Goal: Task Accomplishment & Management: Manage account settings

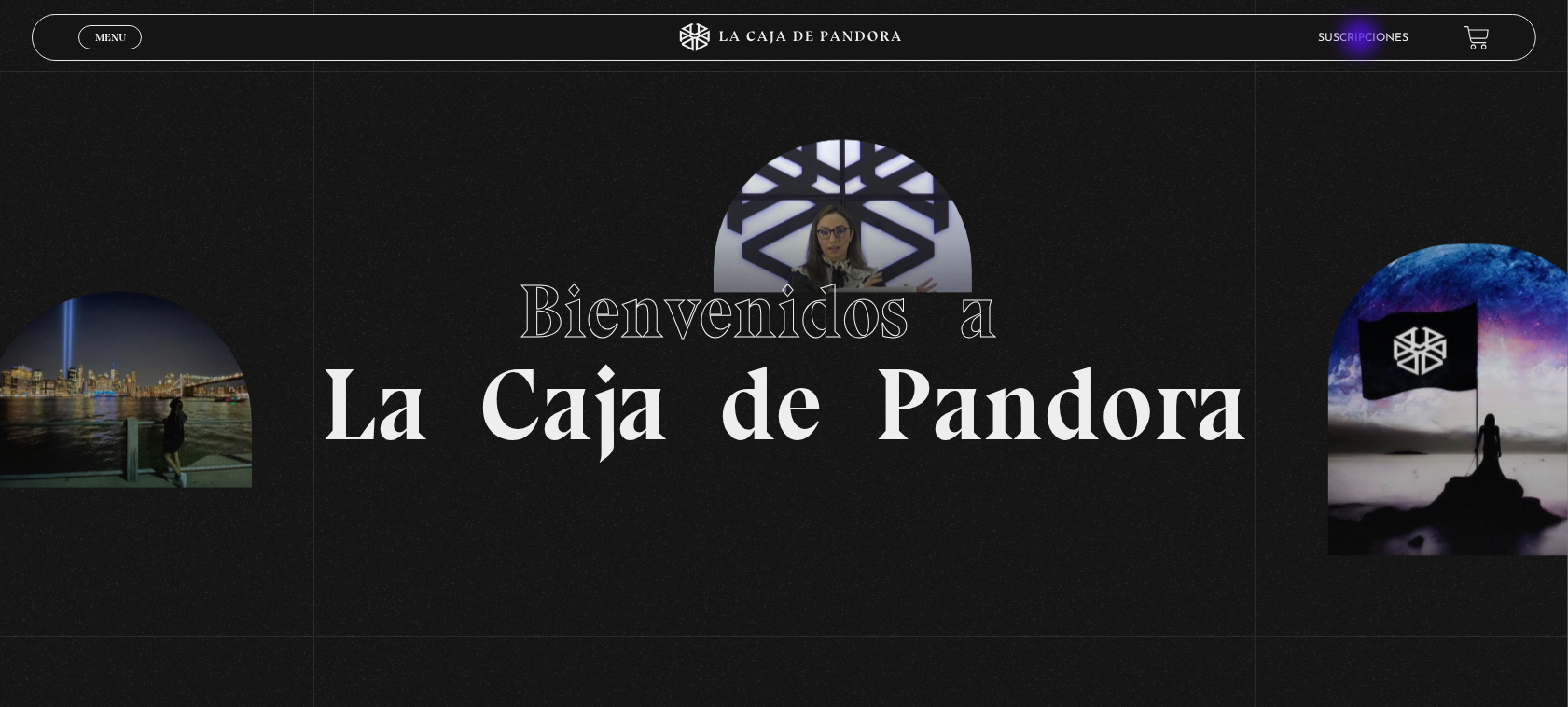
click at [1362, 39] on link "Suscripciones" at bounding box center [1363, 39] width 90 height 12
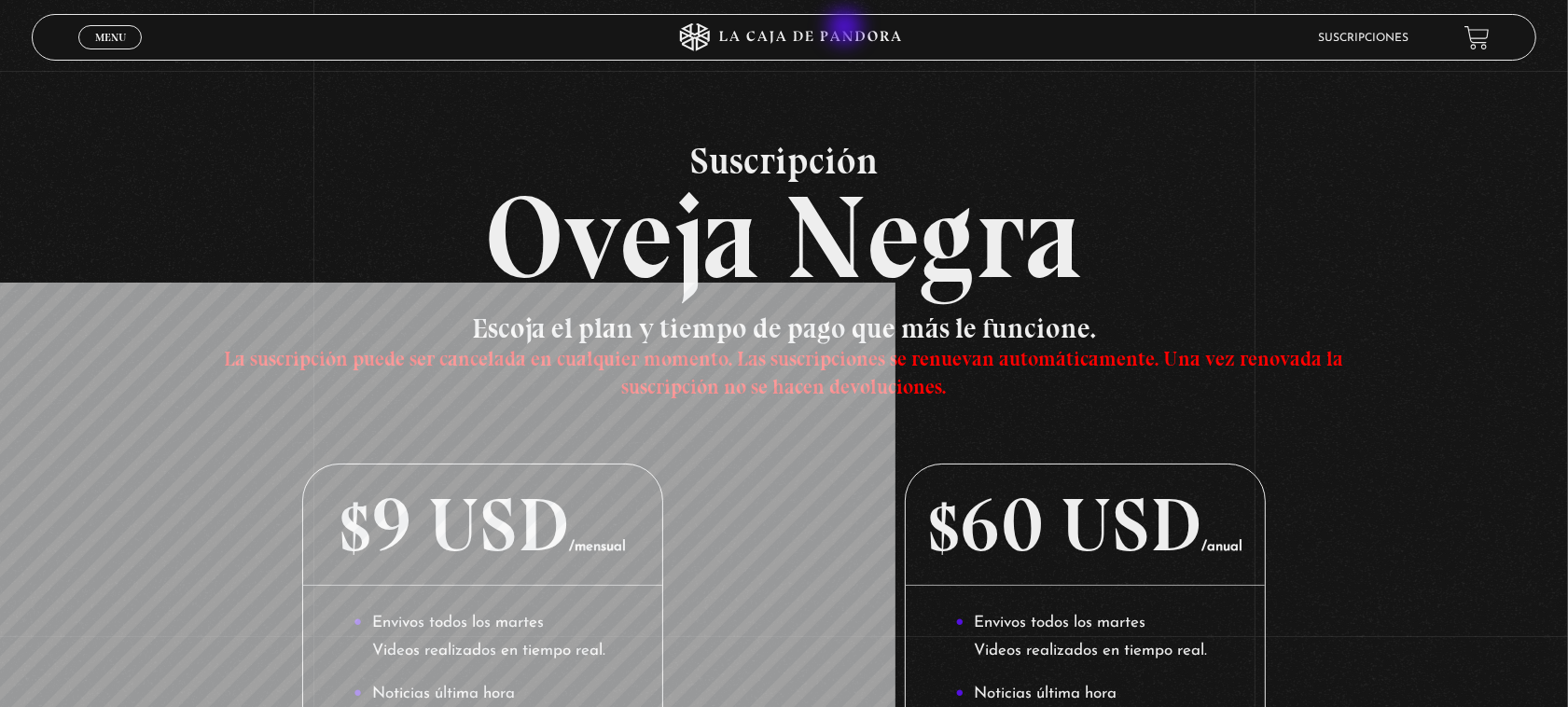
click at [848, 29] on icon at bounding box center [784, 37] width 470 height 28
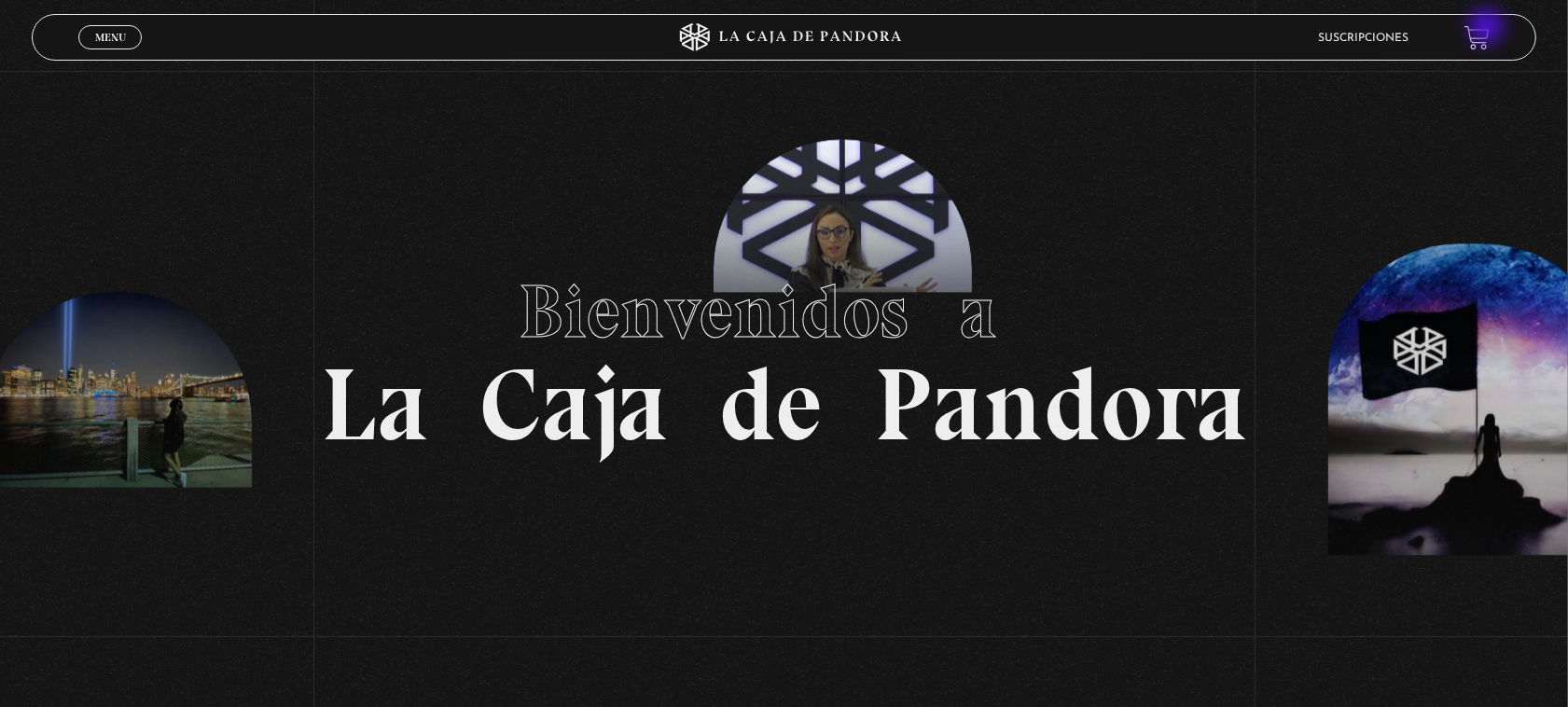
click at [1489, 29] on link at bounding box center [1478, 38] width 25 height 25
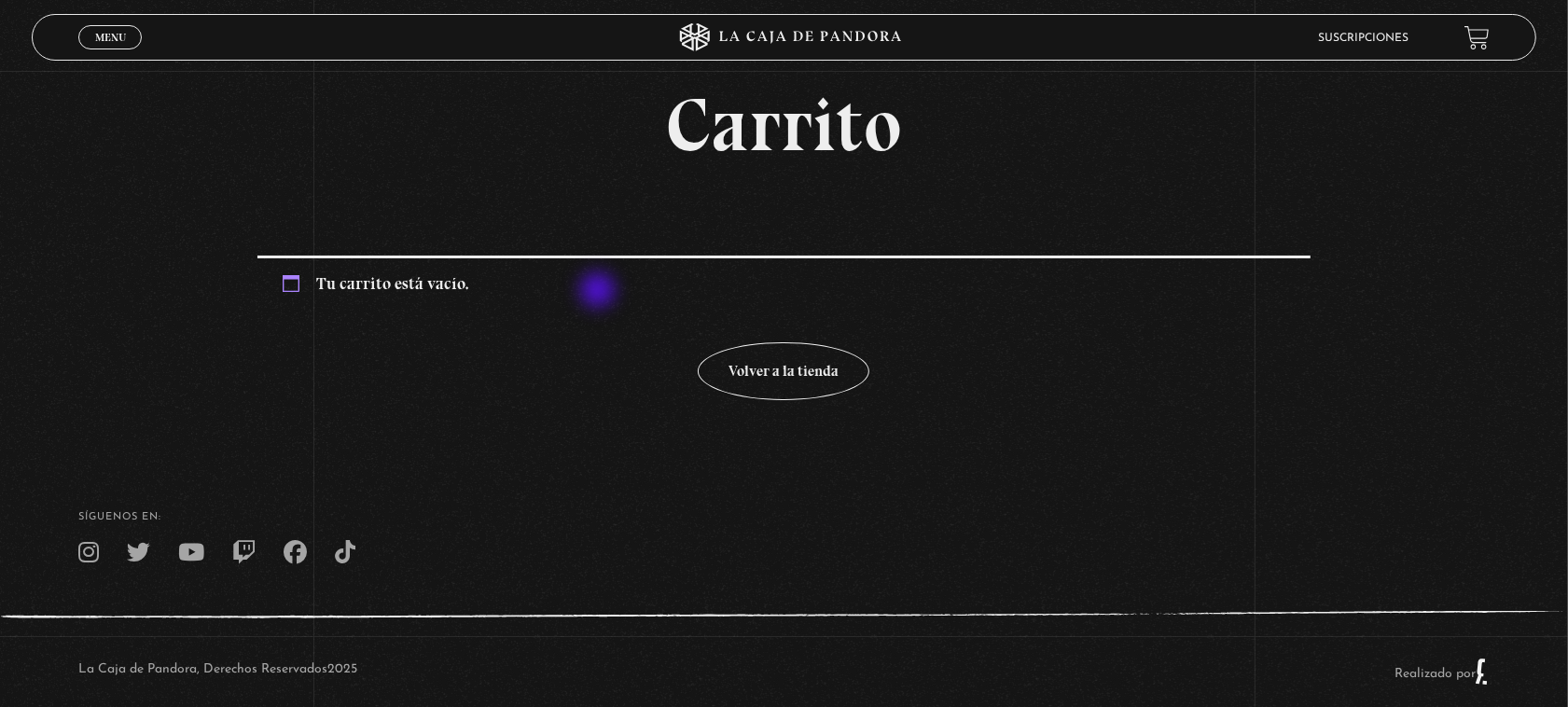
scroll to position [80, 0]
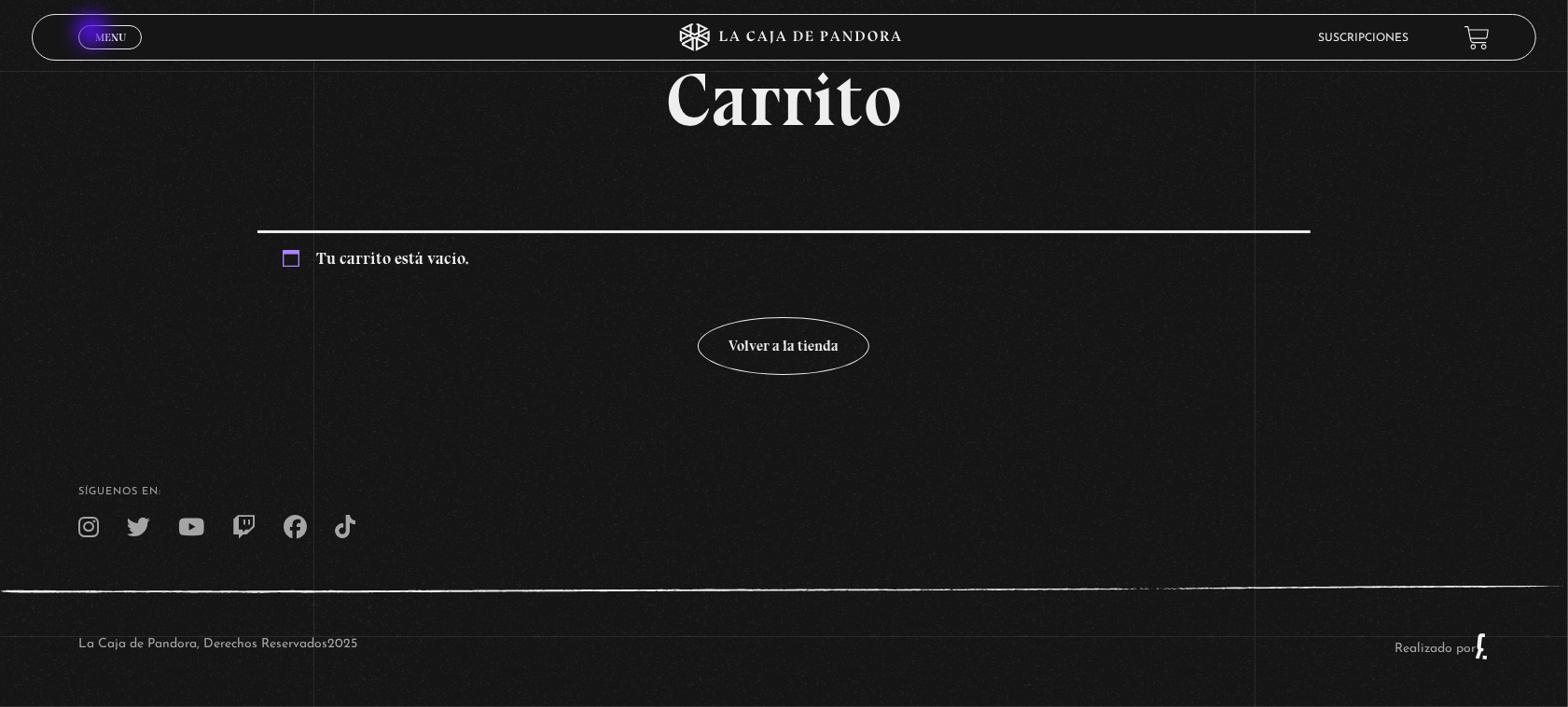
click at [95, 33] on span "Menu" at bounding box center [111, 38] width 31 height 12
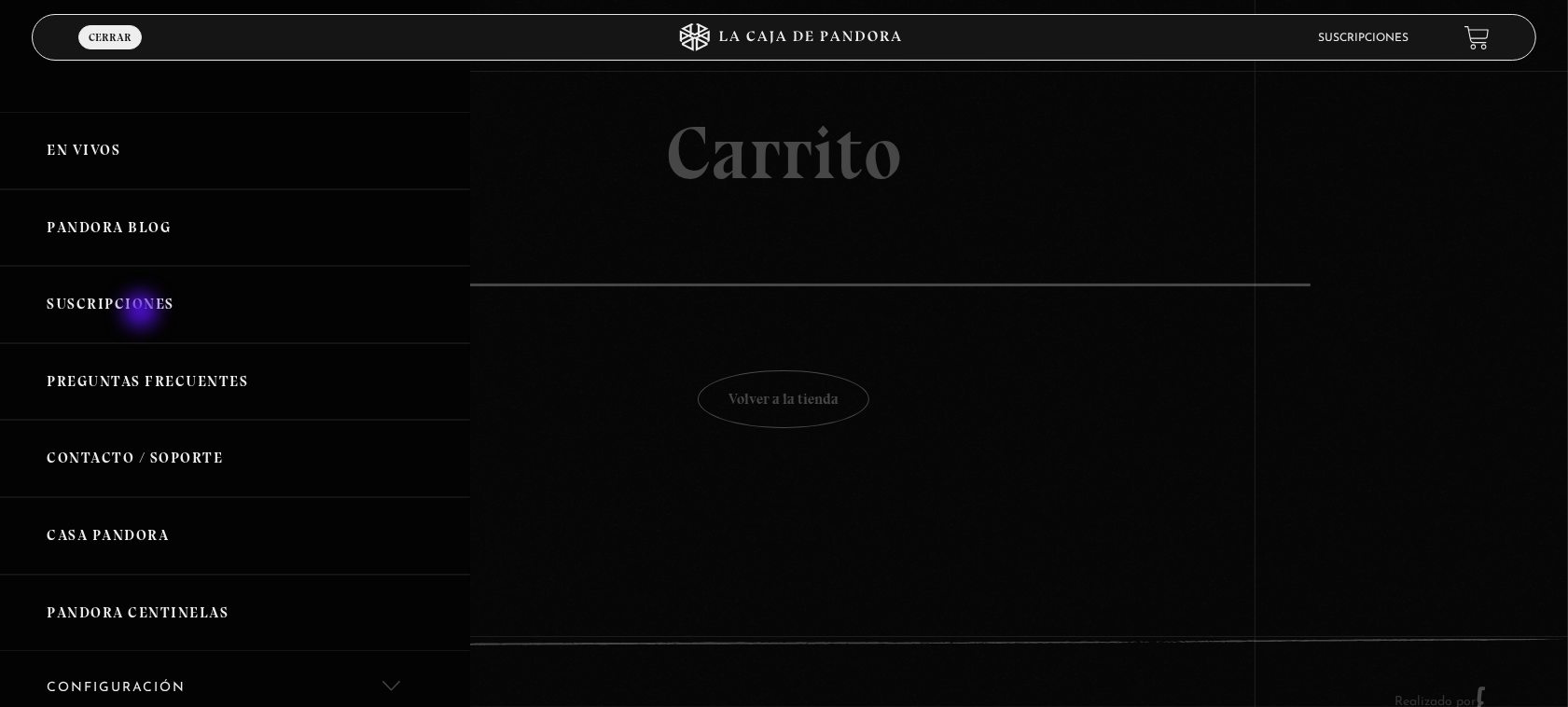
scroll to position [0, 0]
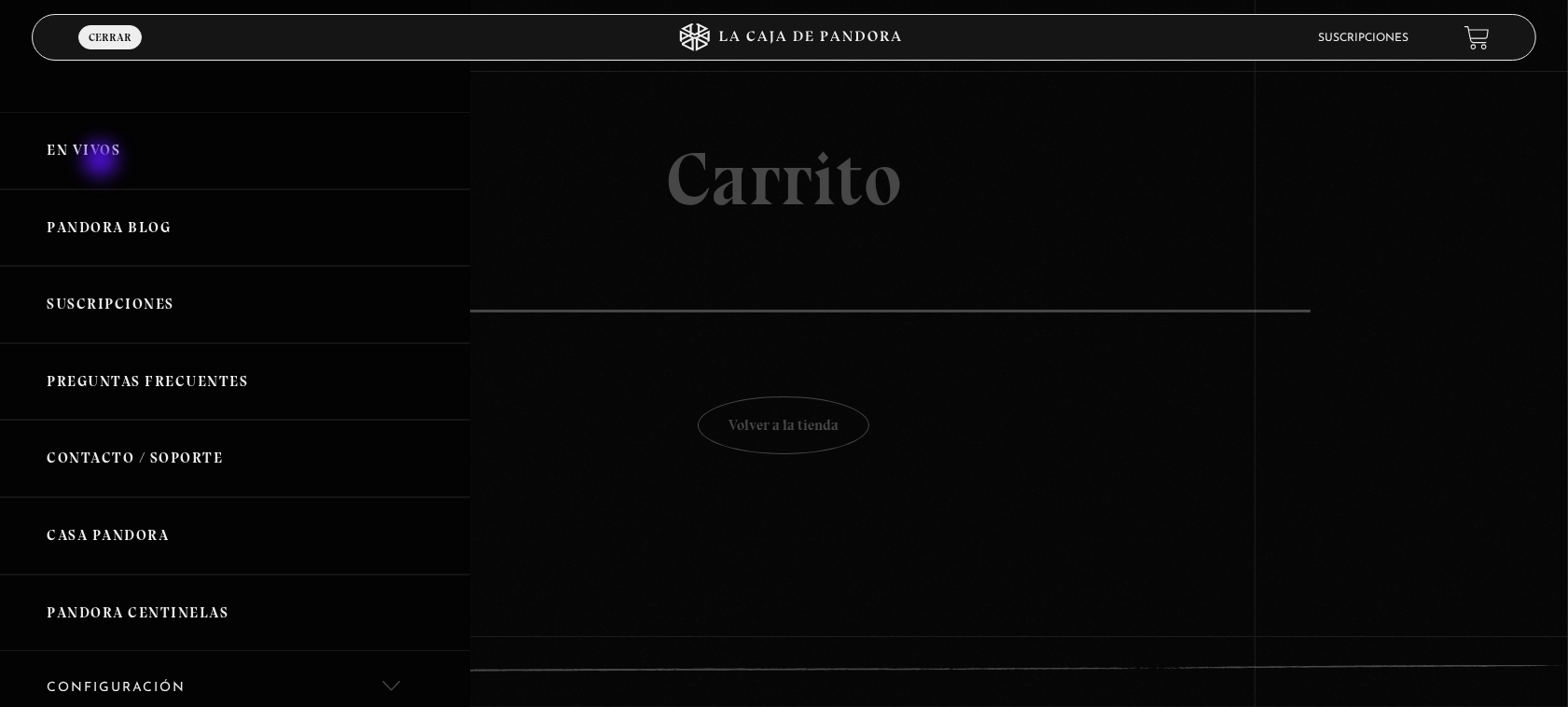
click at [103, 161] on link "En vivos" at bounding box center [235, 150] width 470 height 78
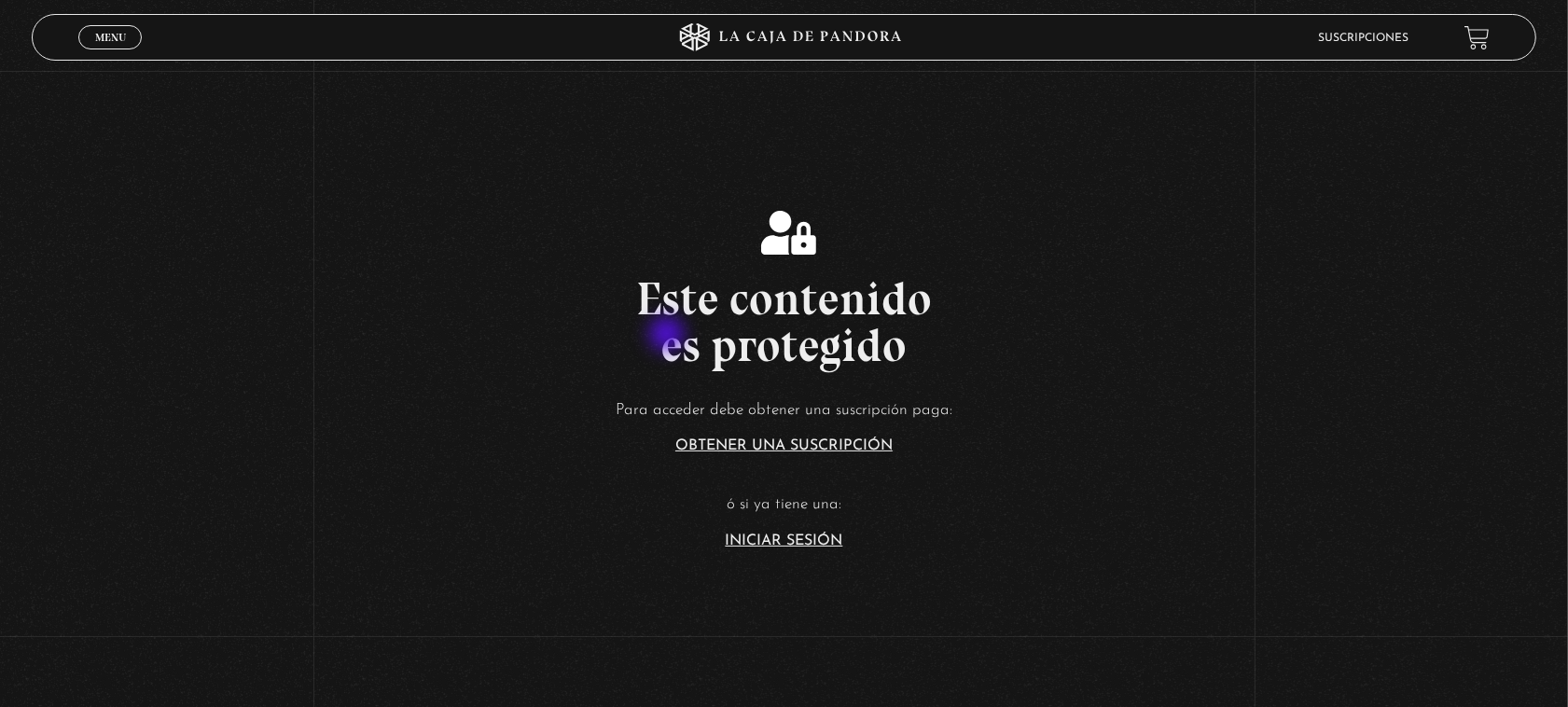
scroll to position [234, 0]
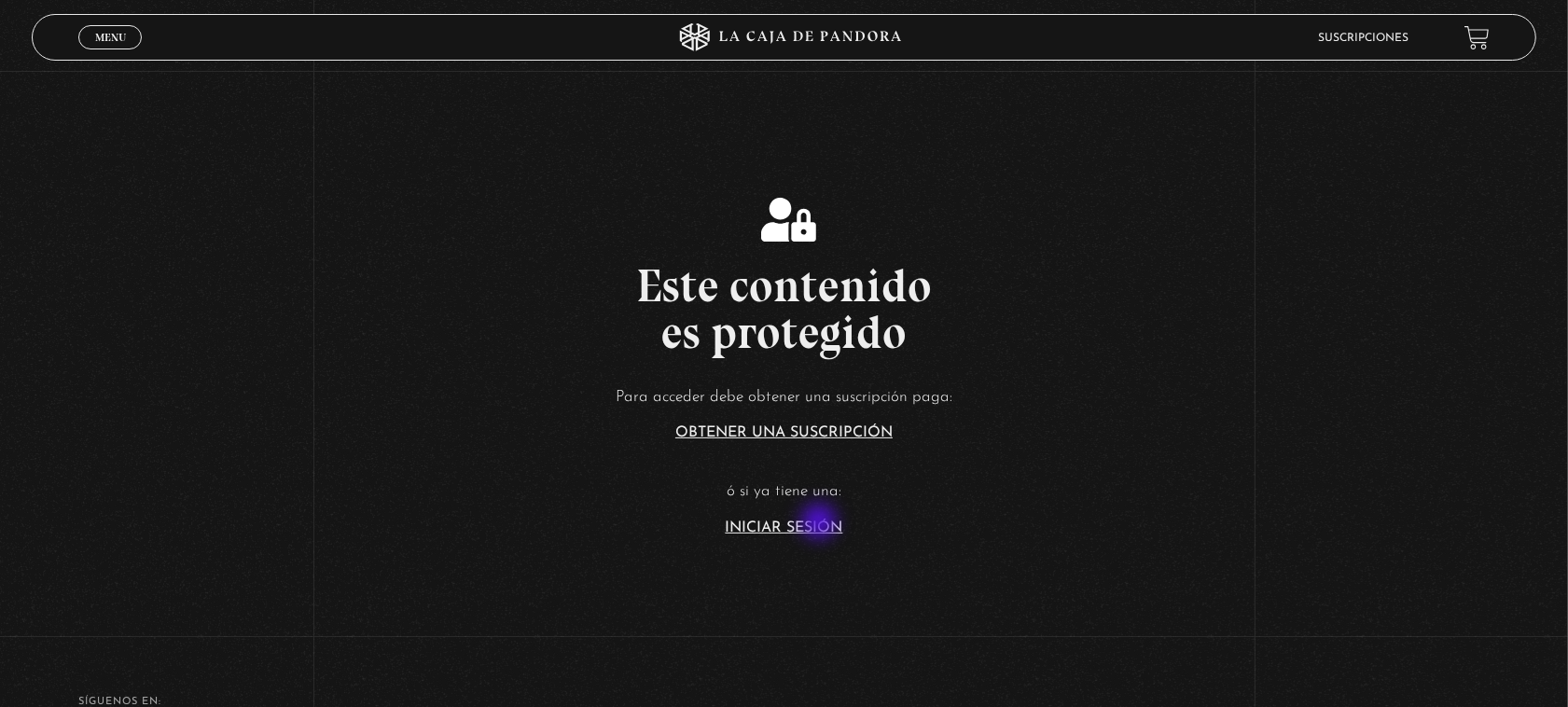
click at [816, 526] on link "Iniciar Sesión" at bounding box center [784, 528] width 117 height 15
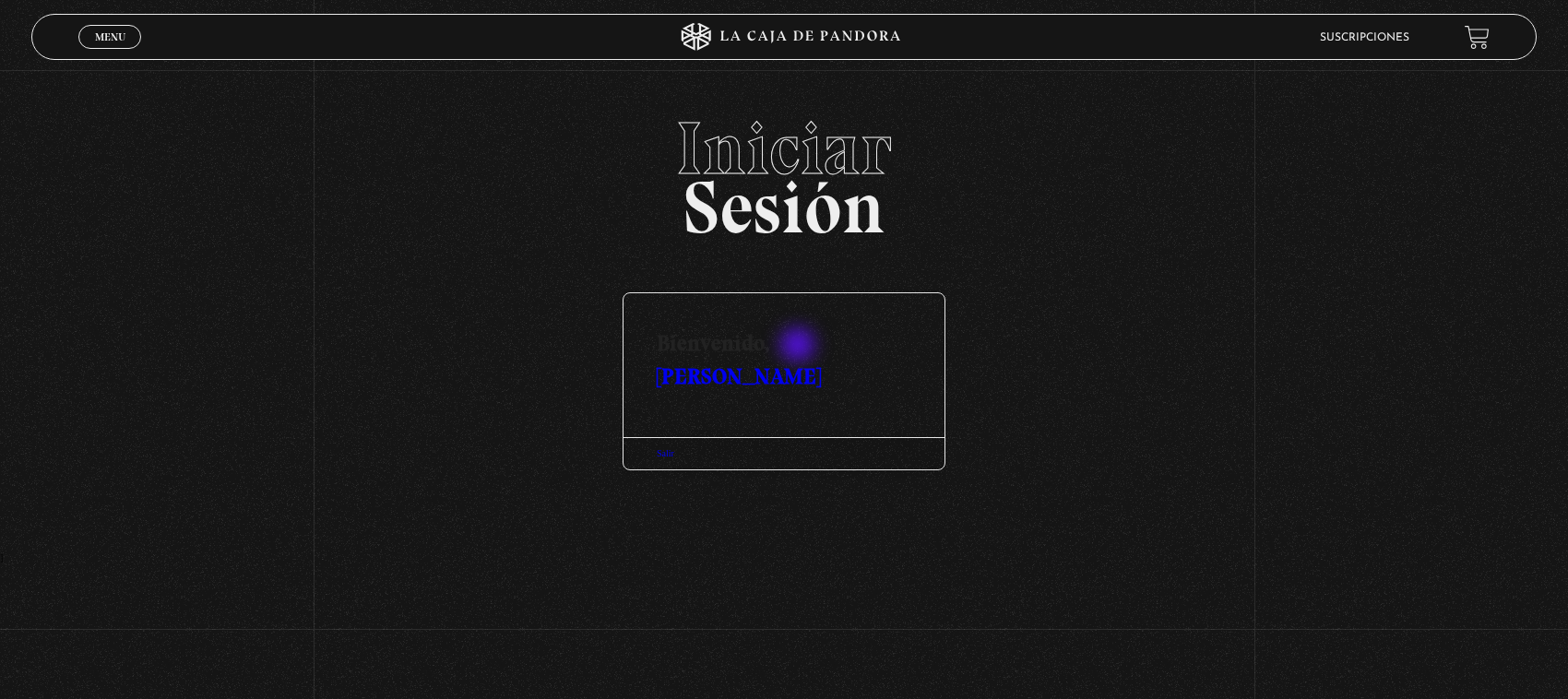
click at [800, 362] on link "[PERSON_NAME]" at bounding box center [738, 376] width 164 height 27
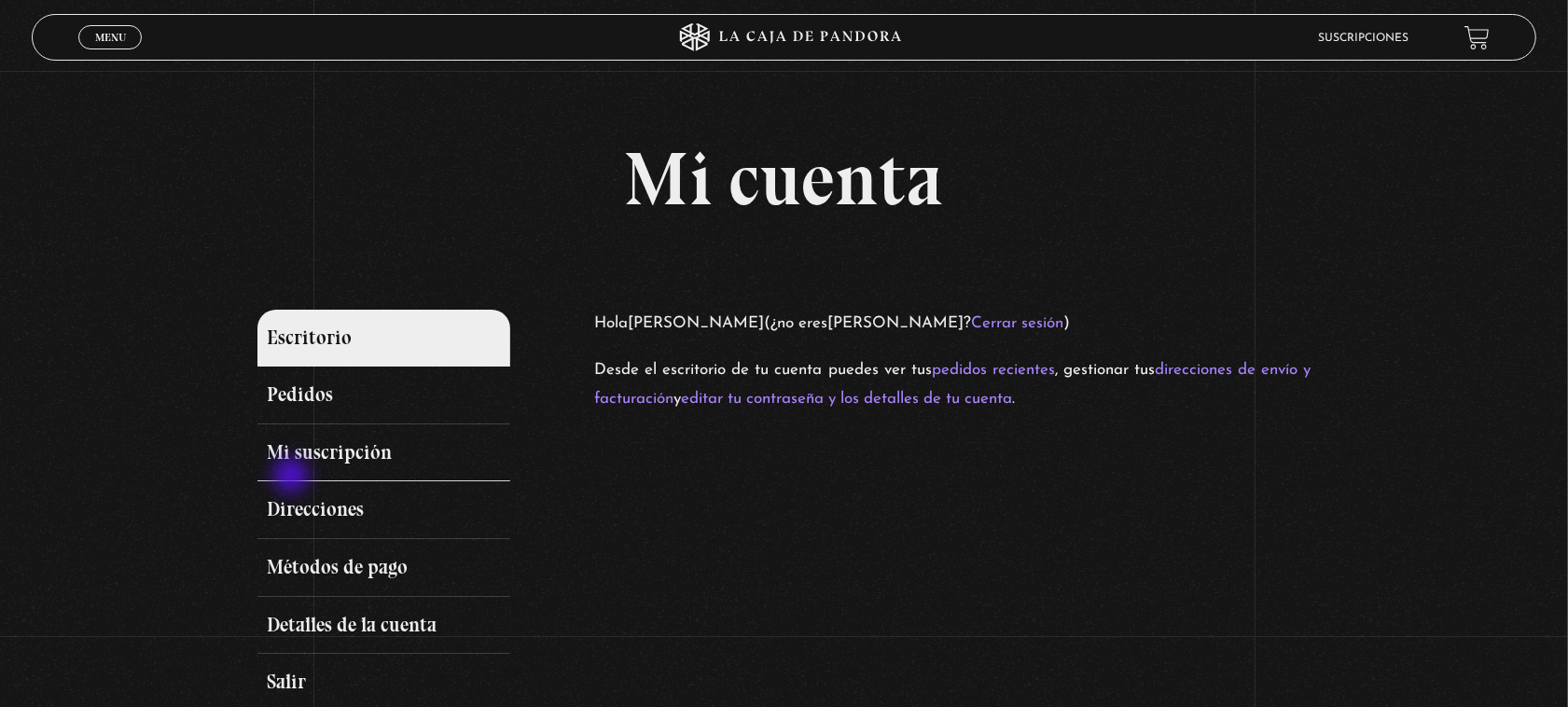
click at [312, 471] on link "Mi suscripción" at bounding box center [384, 454] width 253 height 58
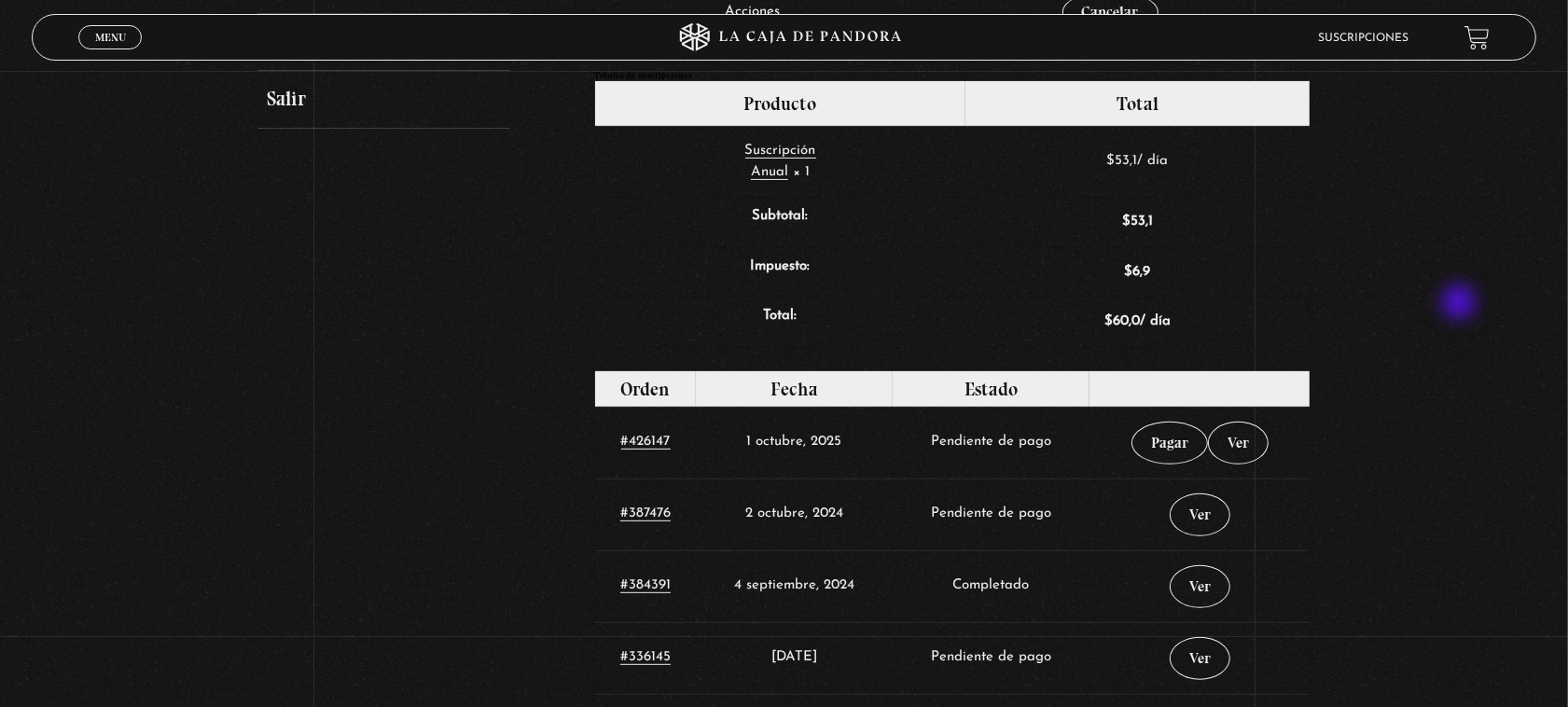
scroll to position [466, 0]
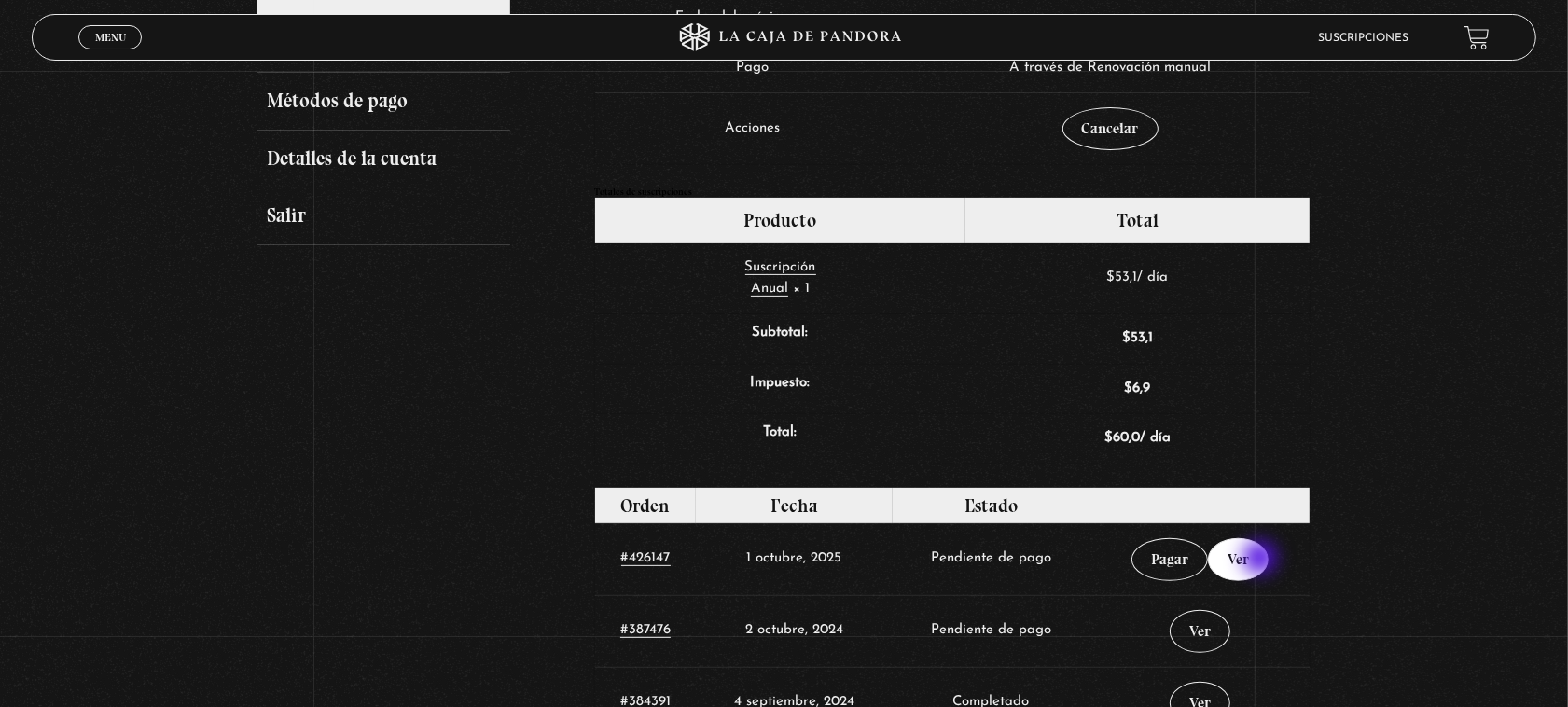
click at [1262, 564] on link "Ver" at bounding box center [1238, 560] width 61 height 43
